Goal: Task Accomplishment & Management: Manage account settings

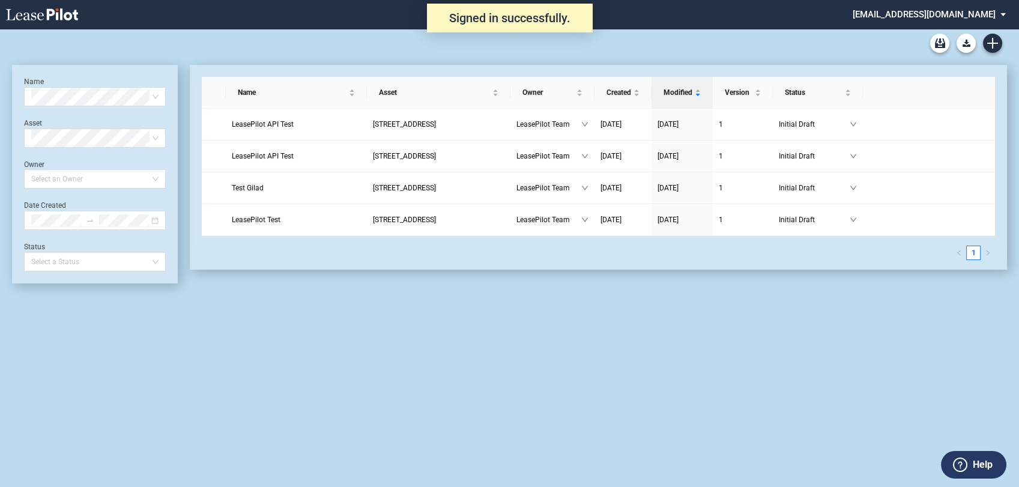
click at [936, 9] on md-select "[EMAIL_ADDRESS][DOMAIN_NAME] Change Password 2-Factor Authentication Admin Area…" at bounding box center [933, 13] width 164 height 27
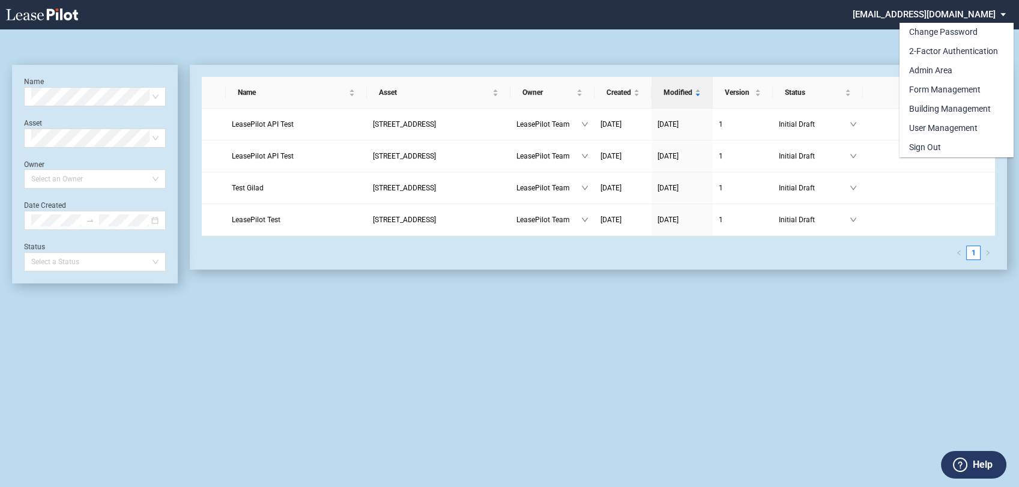
click at [823, 30] on md-backdrop at bounding box center [509, 243] width 1019 height 487
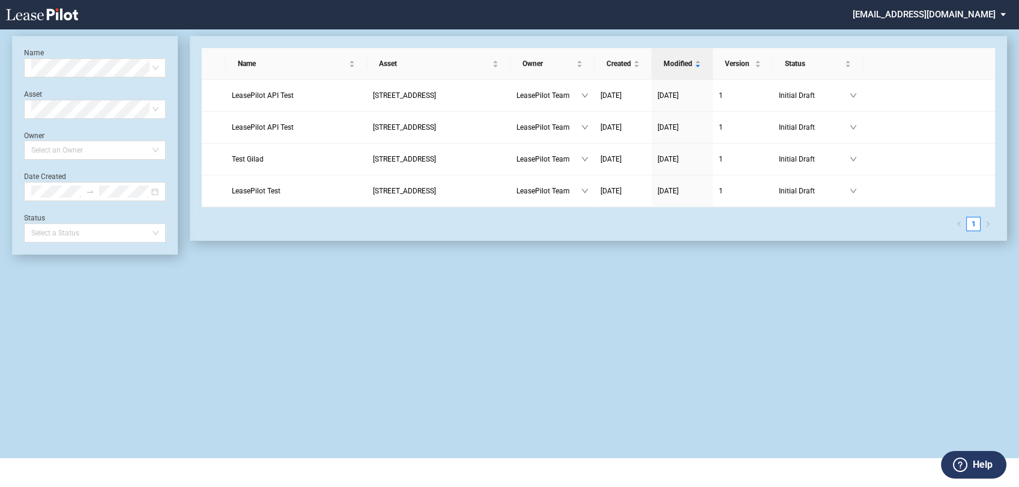
click at [931, 17] on md-select "[EMAIL_ADDRESS][DOMAIN_NAME]" at bounding box center [933, 13] width 164 height 27
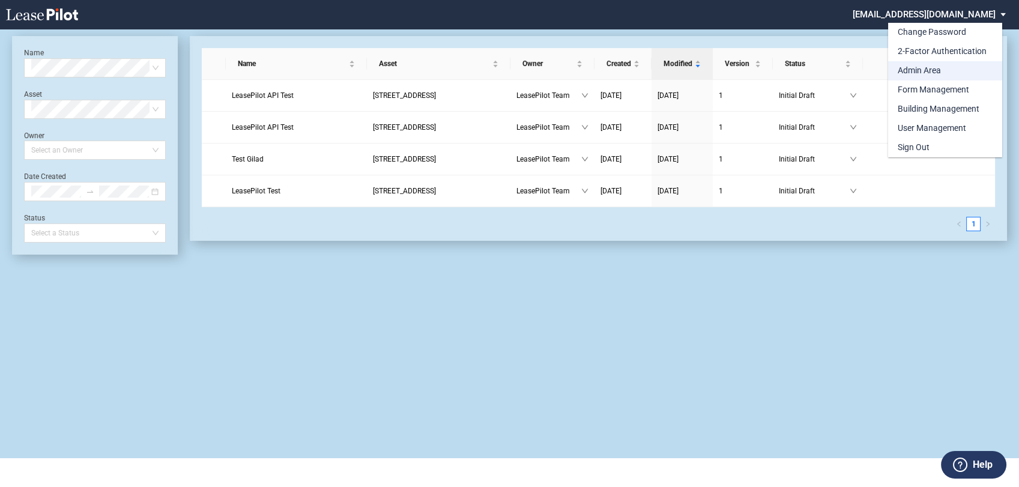
click at [917, 71] on div "Admin Area" at bounding box center [918, 71] width 43 height 12
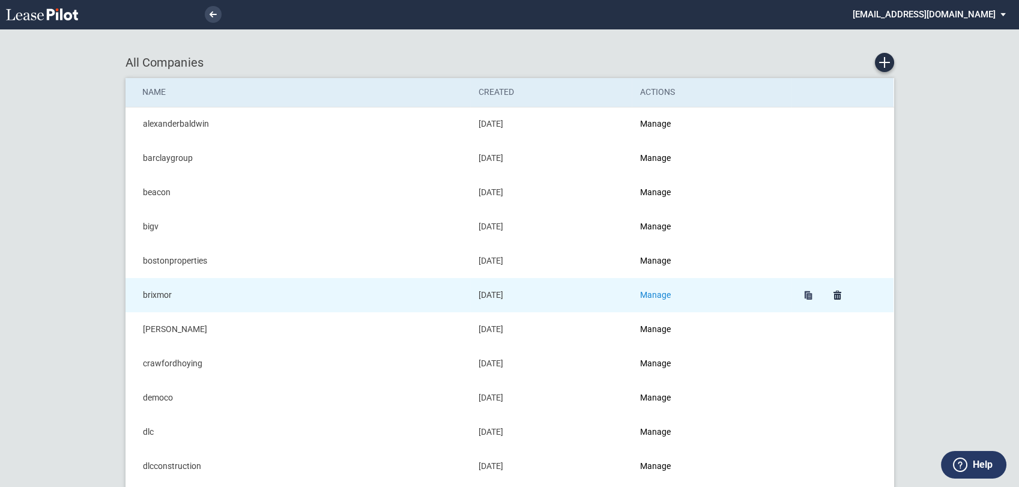
click at [654, 295] on link "Manage" at bounding box center [655, 295] width 31 height 10
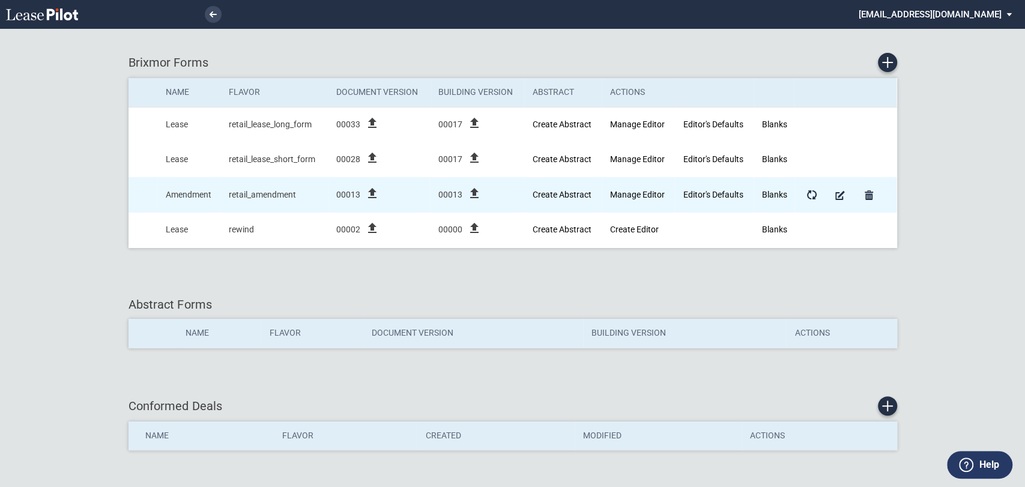
click at [373, 193] on icon "file_upload" at bounding box center [372, 193] width 14 height 14
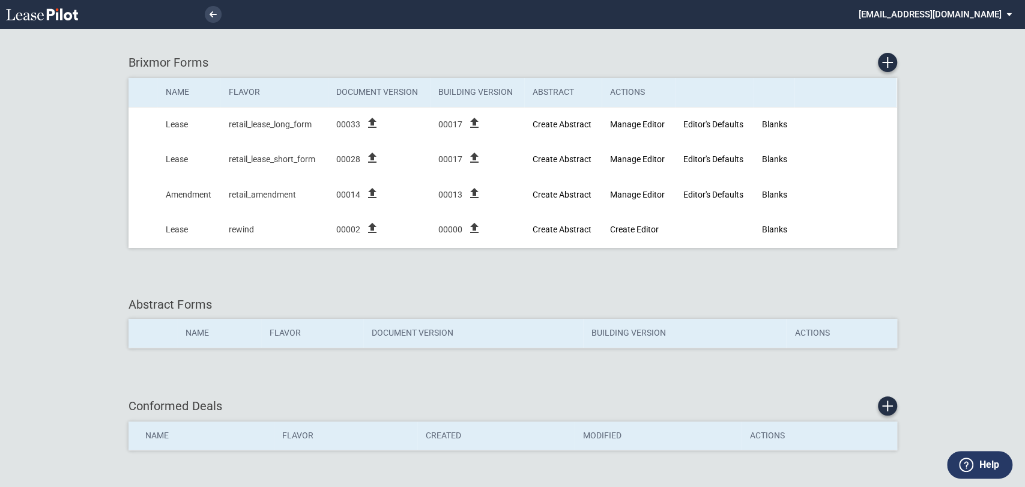
click at [963, 10] on md-select "admin@leasepilot.co Change Password 2-Factor Authentication Admin Area Form Man…" at bounding box center [939, 13] width 164 height 27
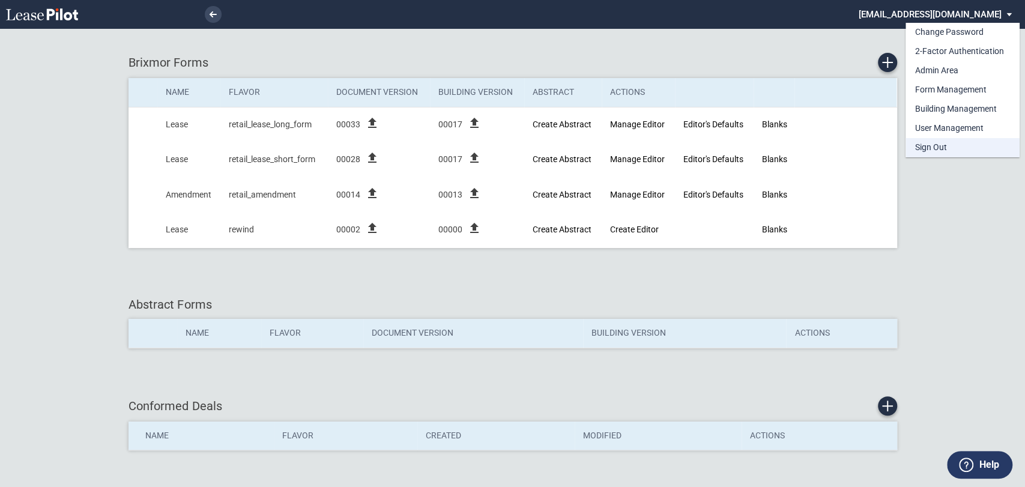
click at [947, 144] on md-option "Sign Out" at bounding box center [962, 147] width 114 height 19
